Goal: Navigation & Orientation: Understand site structure

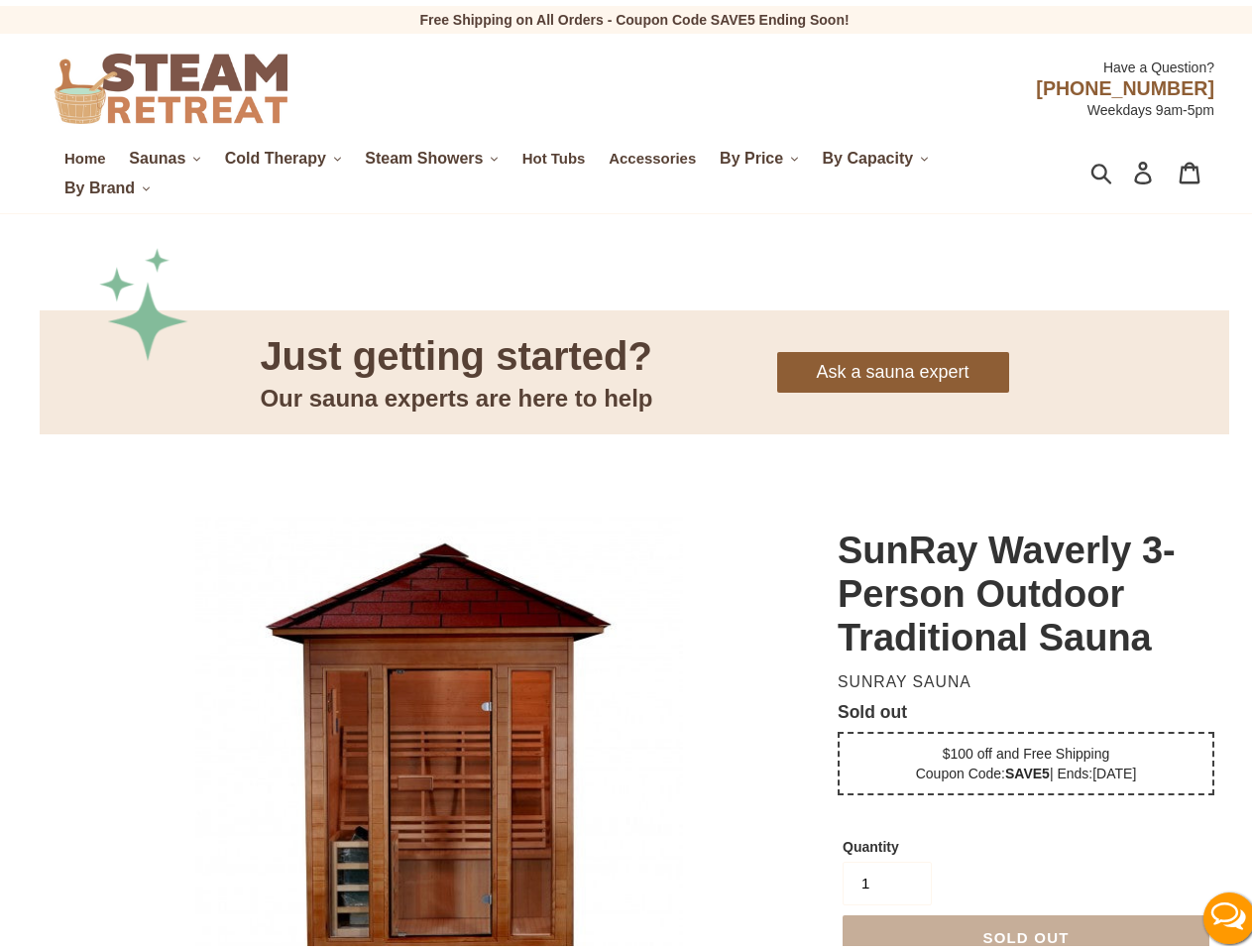
click at [165, 153] on span "Saunas" at bounding box center [157, 153] width 57 height 18
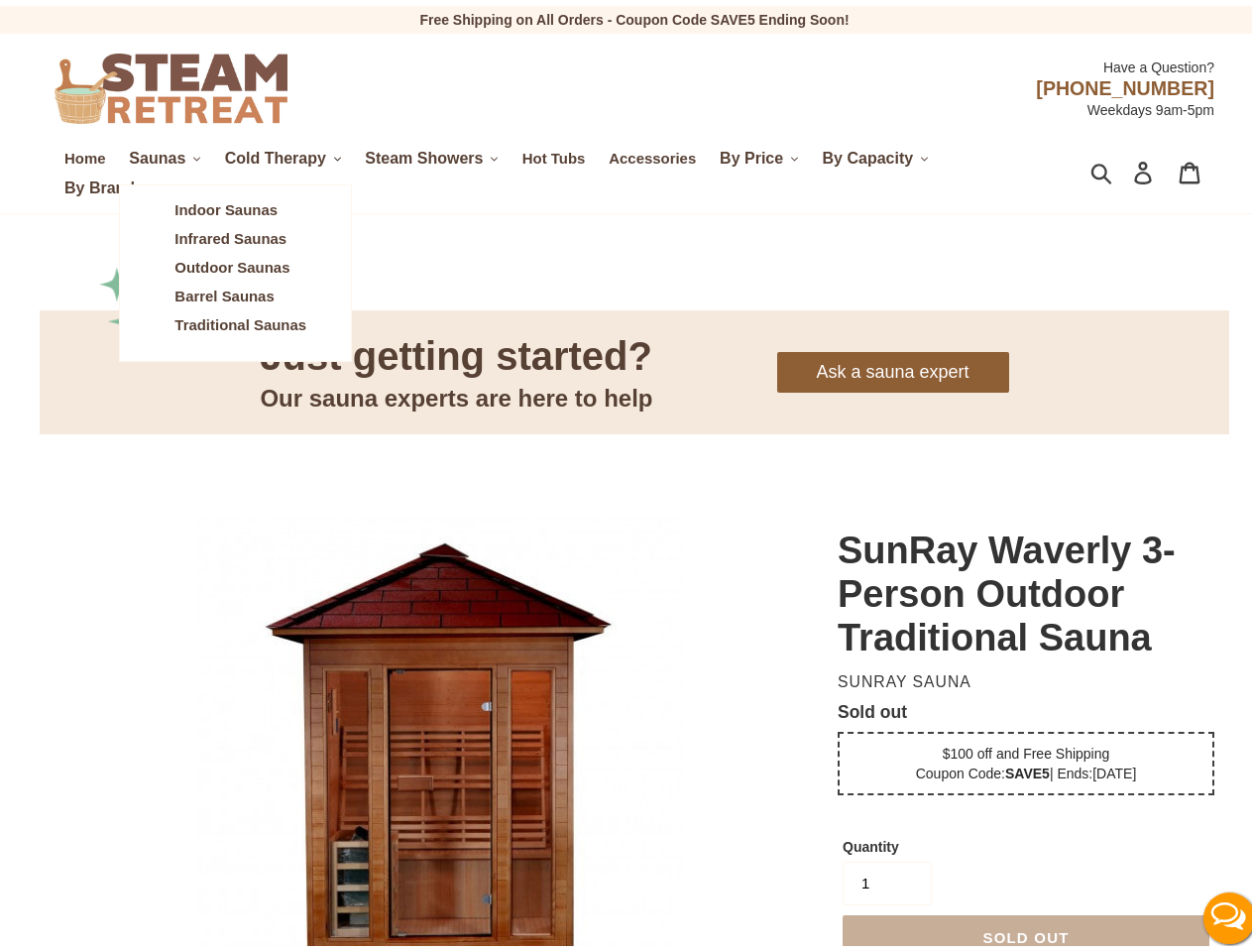
click at [286, 153] on span "Cold Therapy" at bounding box center [275, 153] width 101 height 18
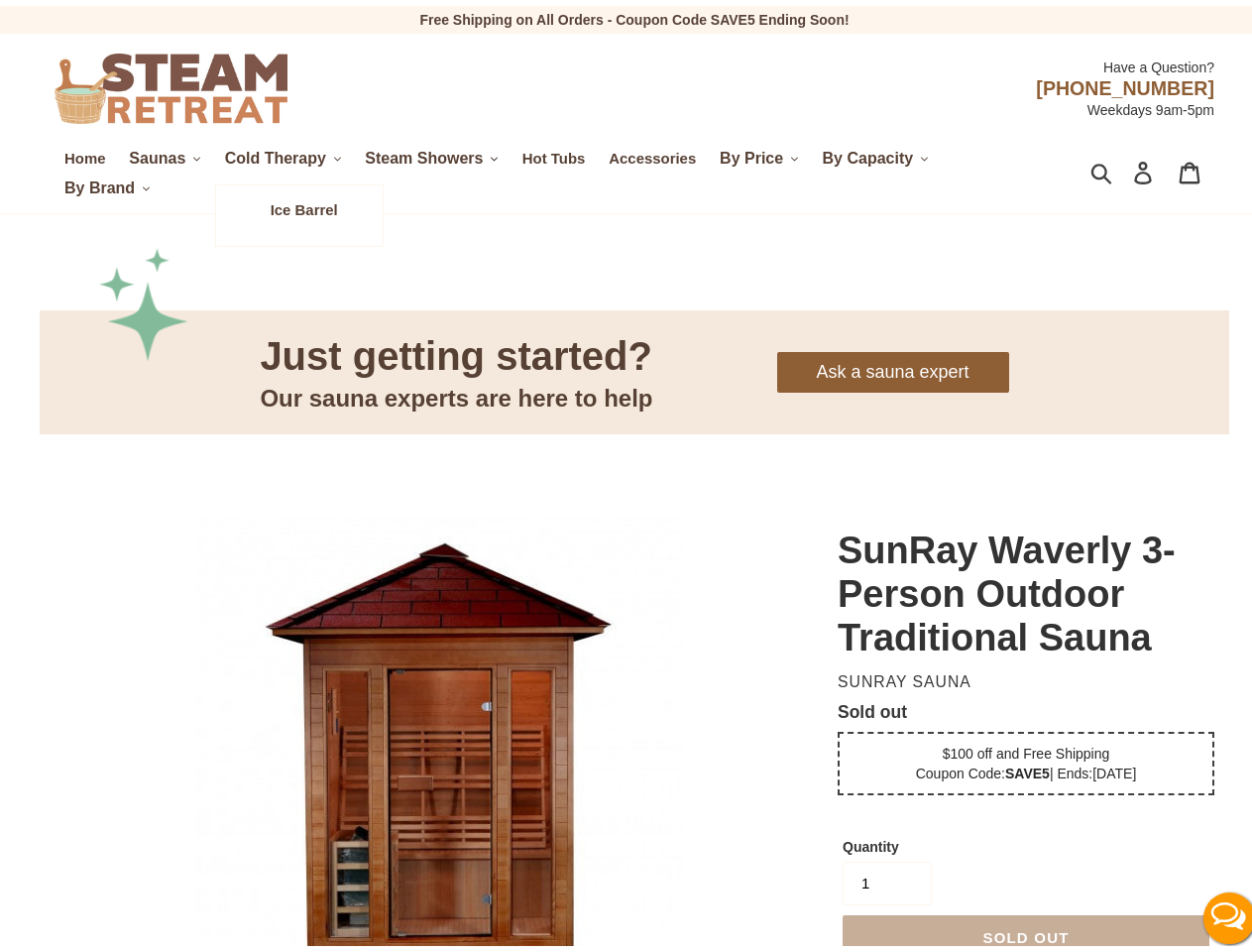
click at [437, 153] on span "Steam Showers" at bounding box center [424, 153] width 118 height 18
click at [764, 153] on span "By Price" at bounding box center [751, 153] width 64 height 18
click at [879, 153] on span "By Capacity" at bounding box center [868, 153] width 91 height 18
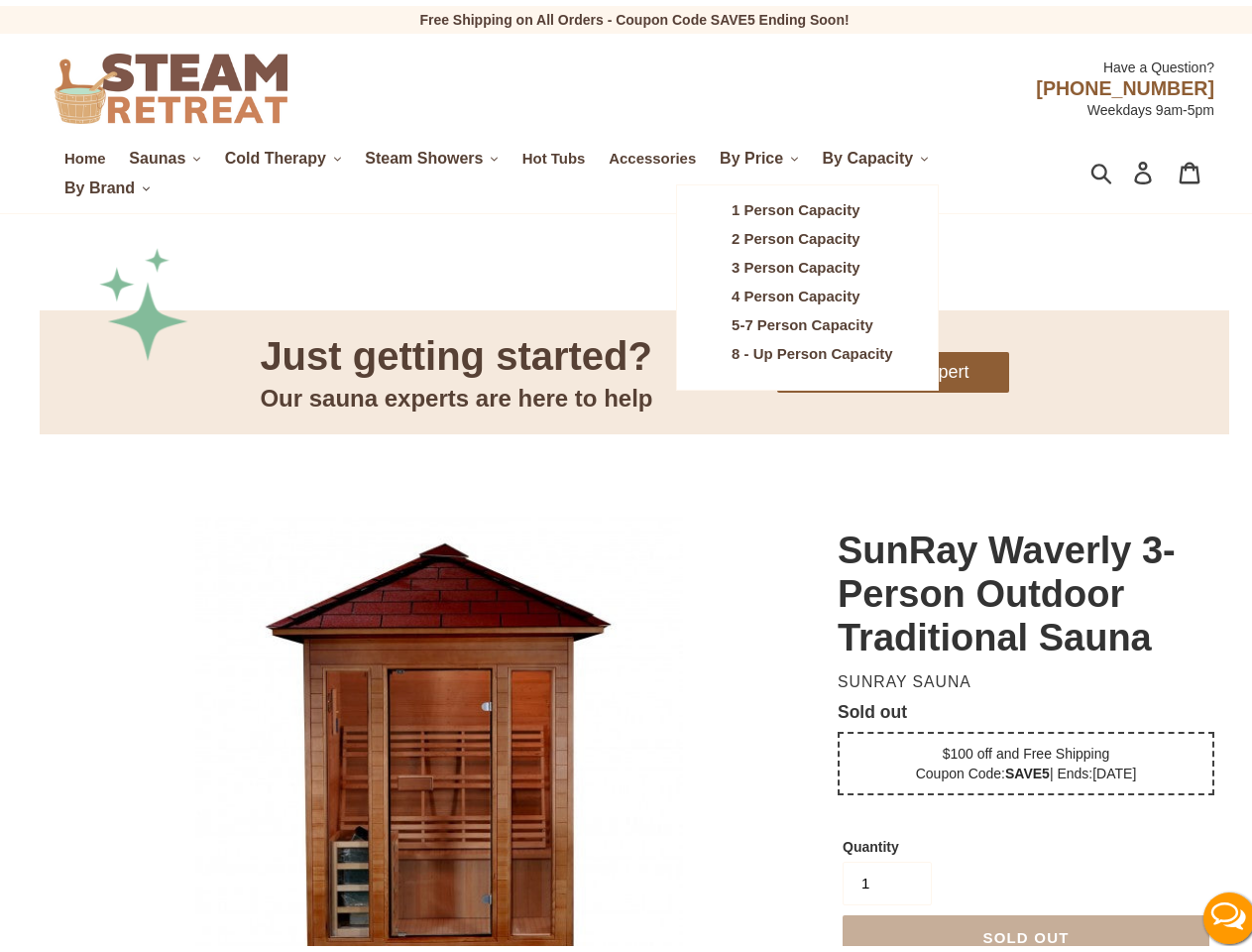
click at [107, 183] on span "By Brand" at bounding box center [100, 183] width 70 height 18
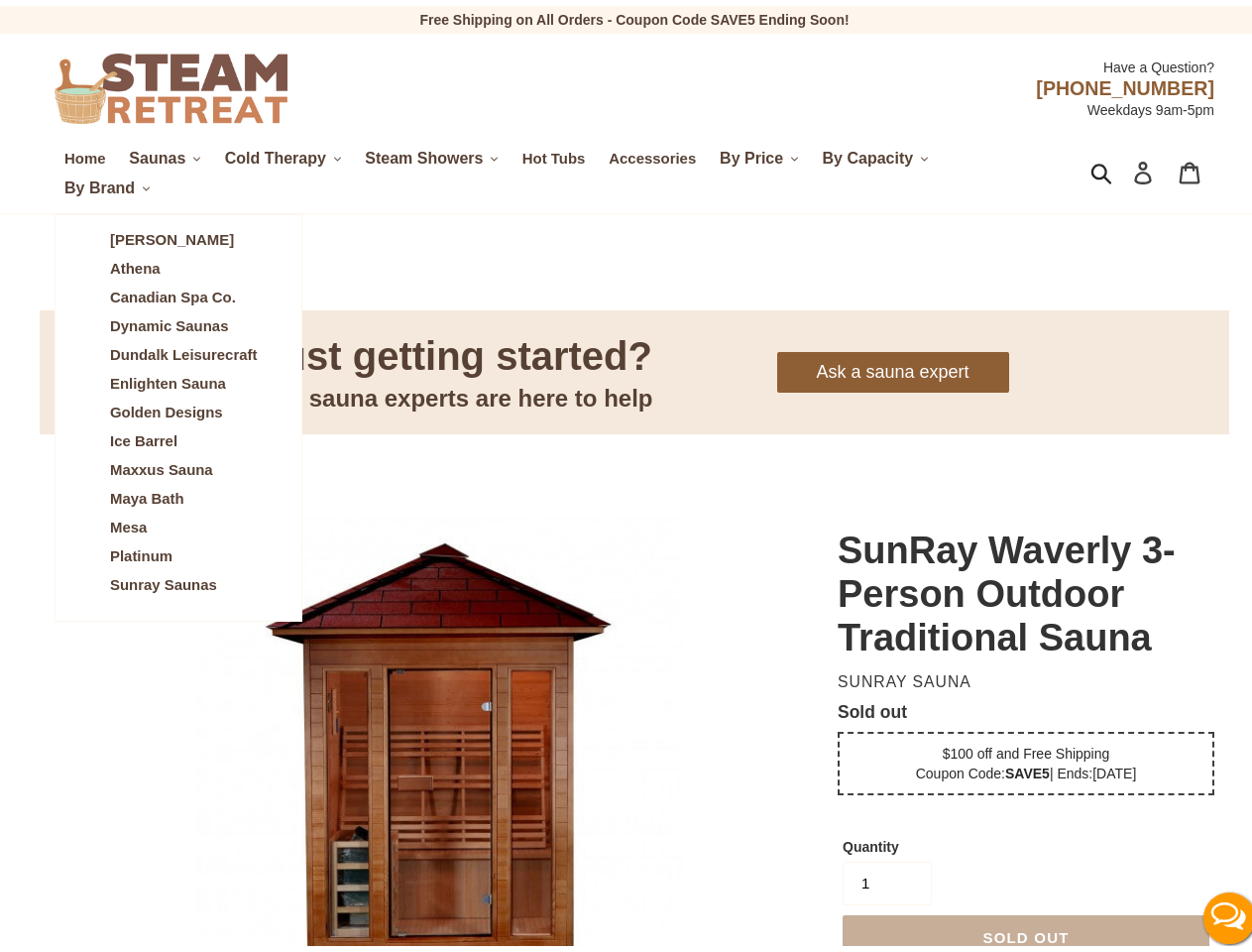
click at [1091, 168] on icon "button" at bounding box center [1102, 167] width 22 height 23
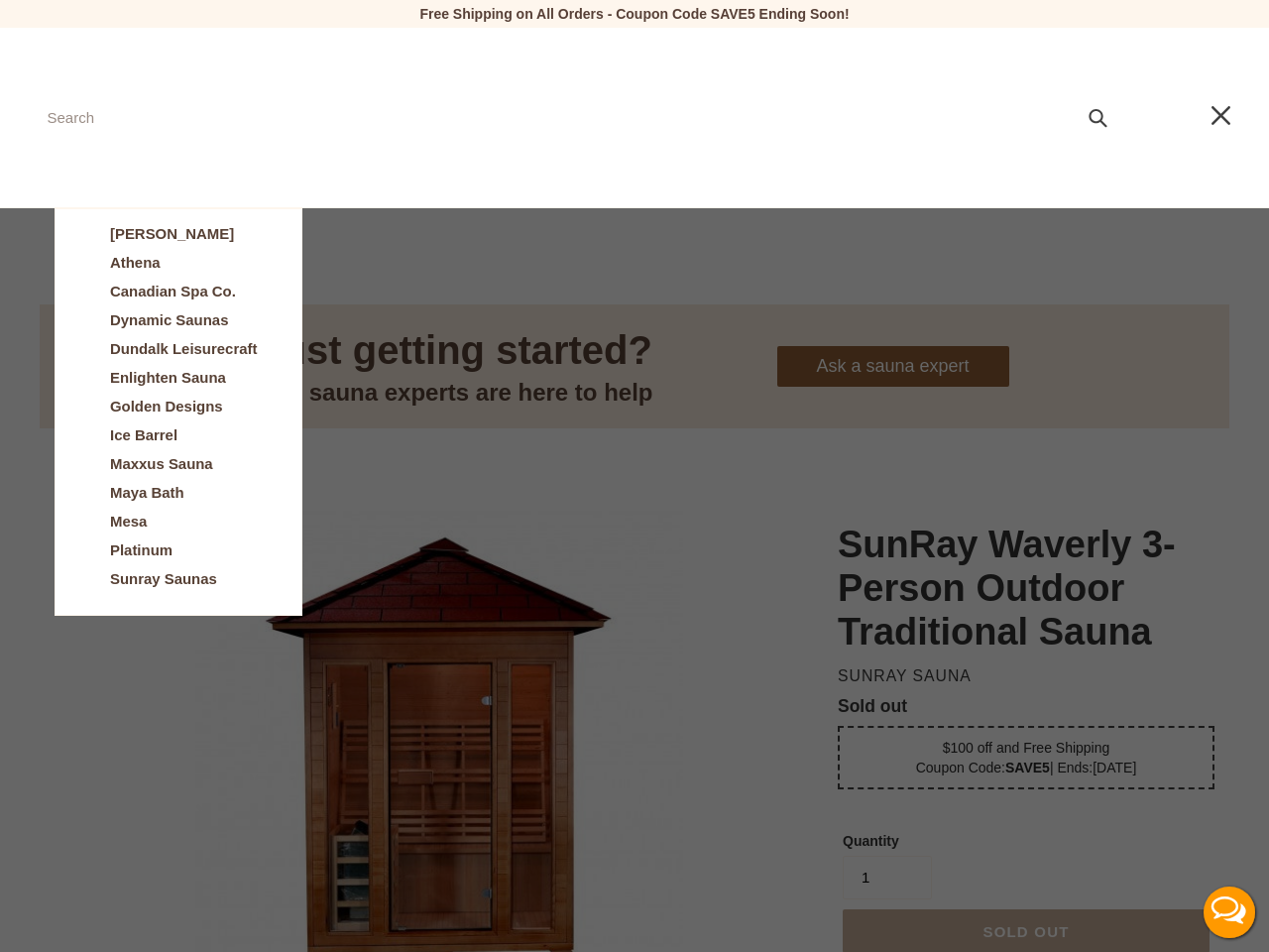
click at [1213, 912] on button "Live Chat" at bounding box center [1229, 911] width 79 height 79
